Goal: Navigation & Orientation: Find specific page/section

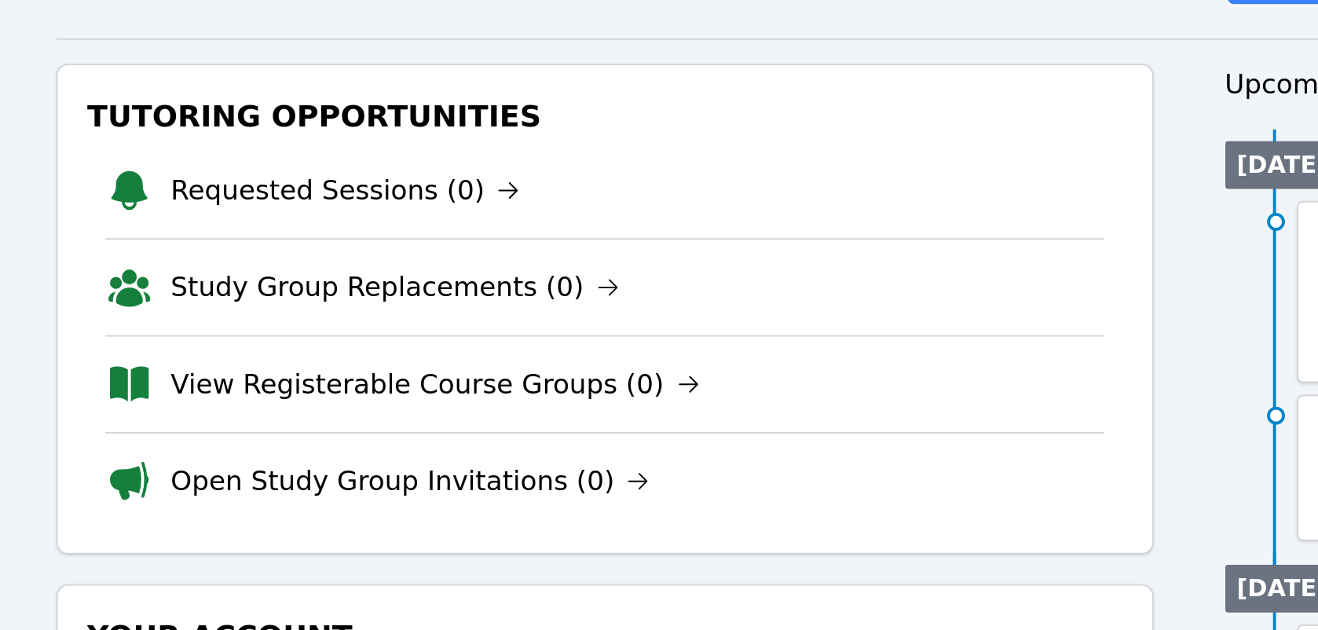
click at [186, 214] on h3 "Tutoring Opportunities" at bounding box center [453, 204] width 551 height 28
